Goal: Information Seeking & Learning: Learn about a topic

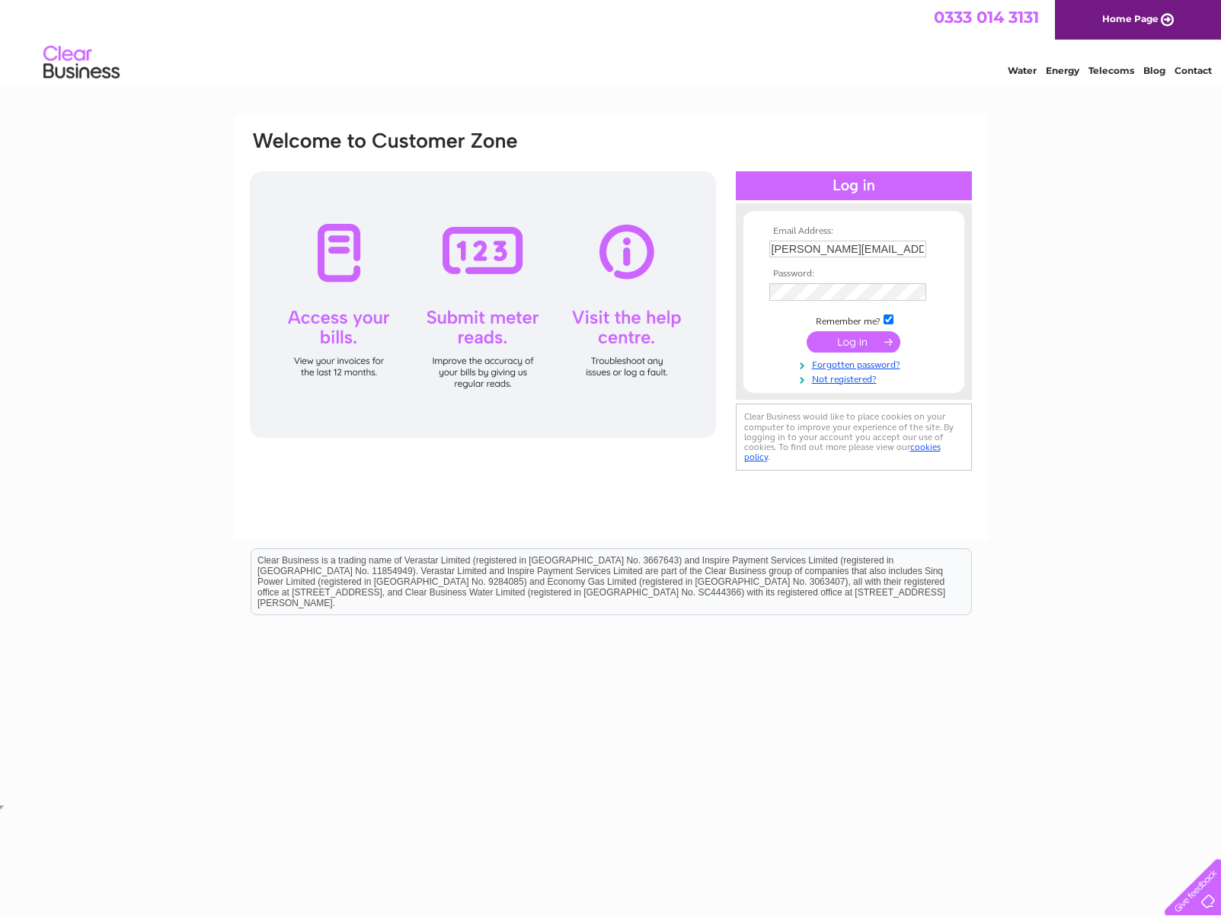
click at [839, 345] on input "submit" at bounding box center [854, 341] width 94 height 21
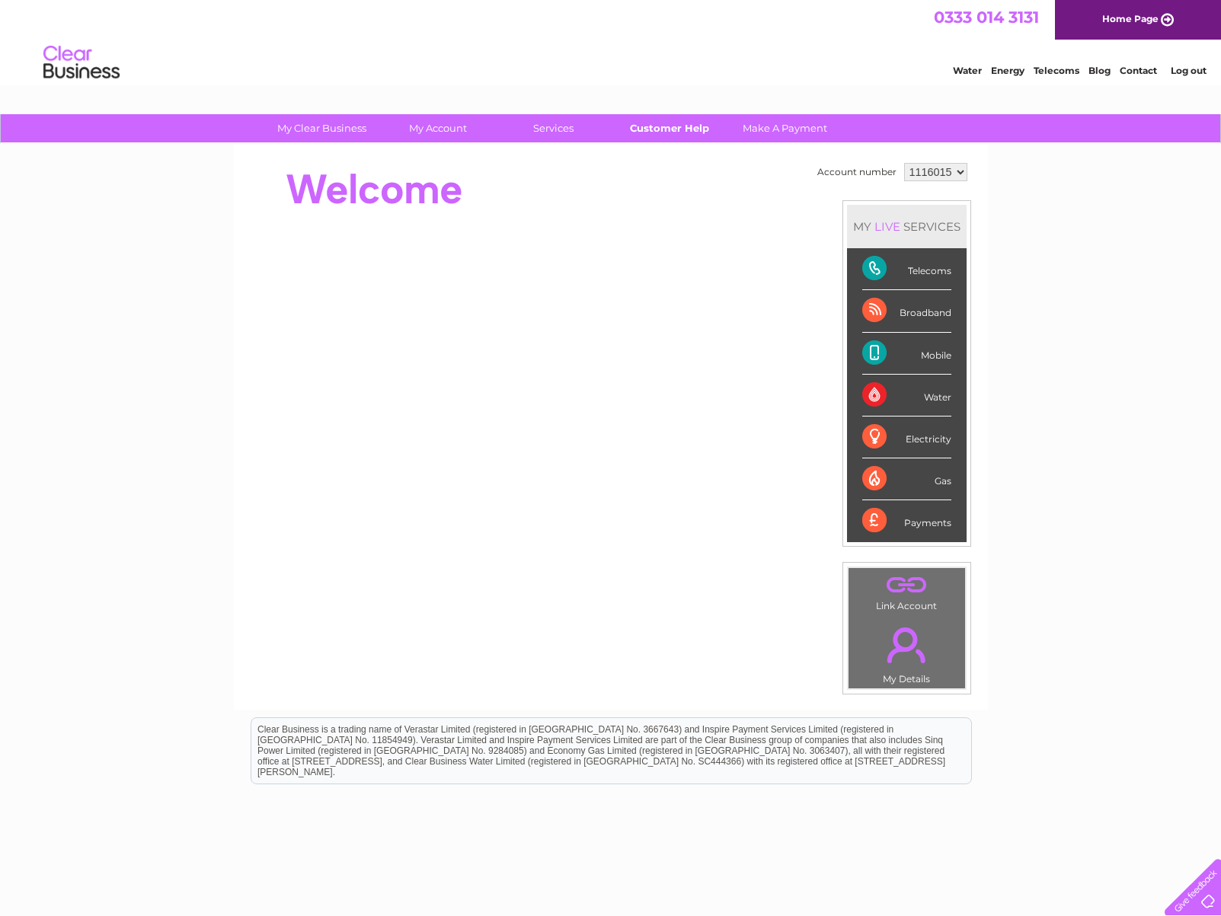
click at [675, 134] on link "Customer Help" at bounding box center [669, 128] width 126 height 28
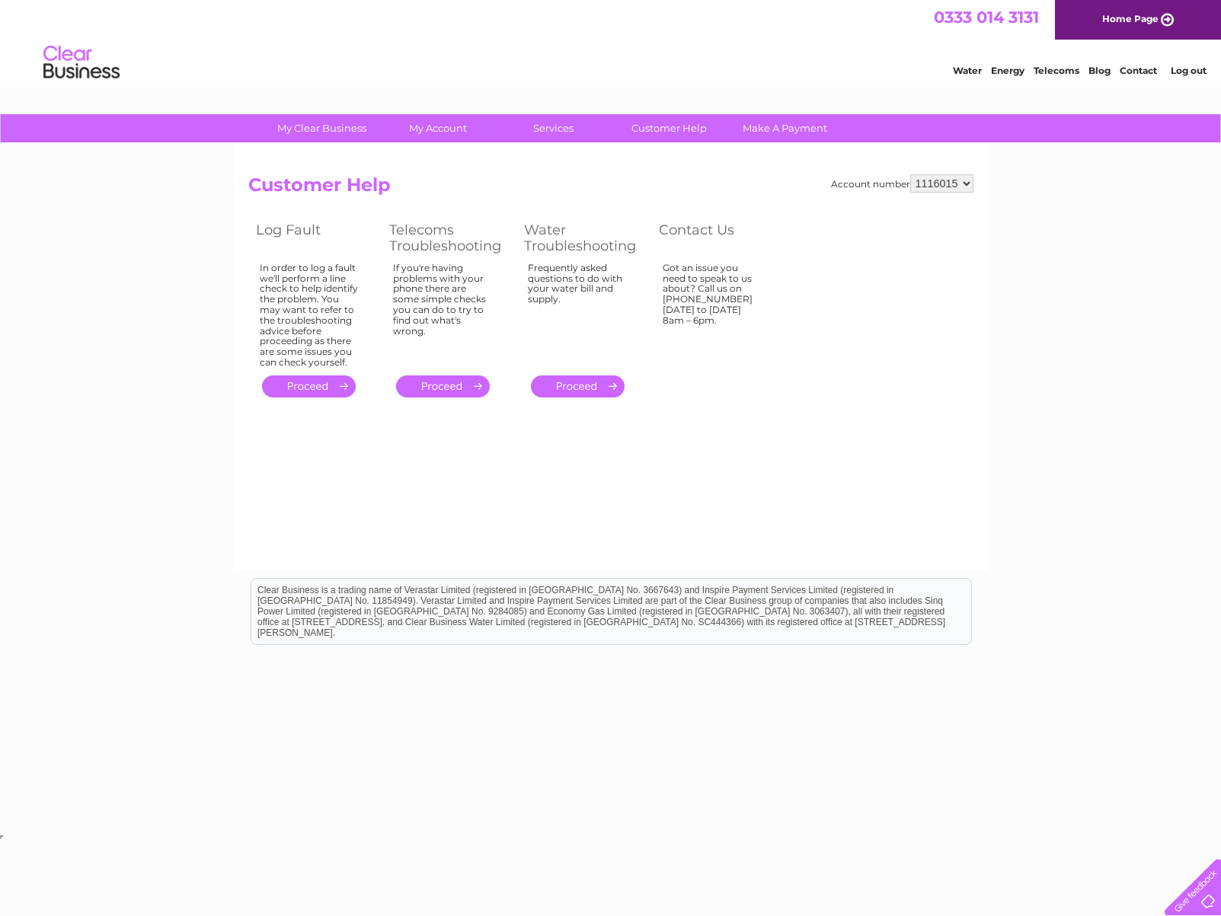
click at [1204, 887] on div at bounding box center [1189, 884] width 62 height 62
